Goal: Find specific page/section: Find specific page/section

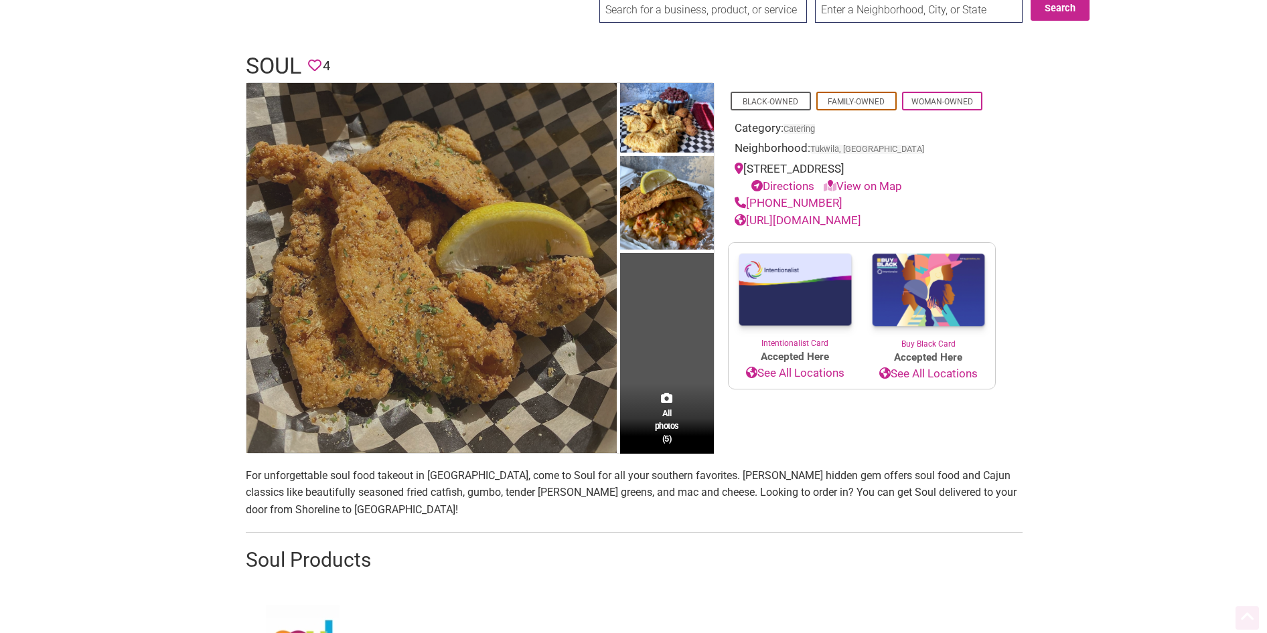
scroll to position [33, 0]
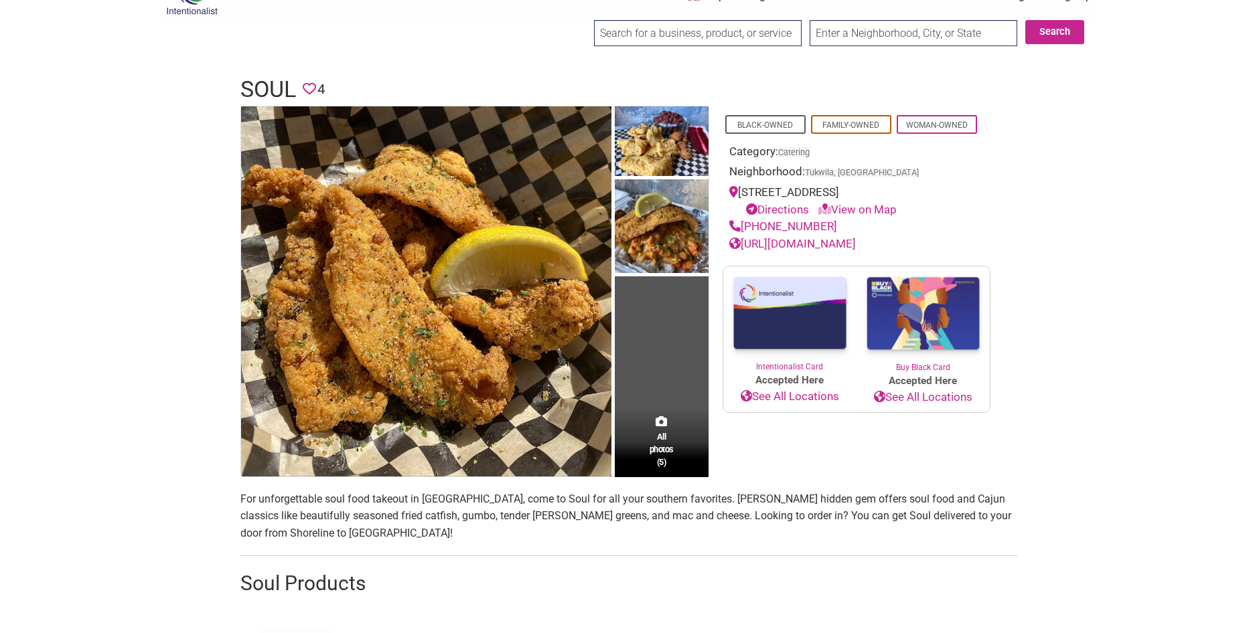
click at [639, 318] on td "All photos (5)" at bounding box center [662, 291] width 94 height 370
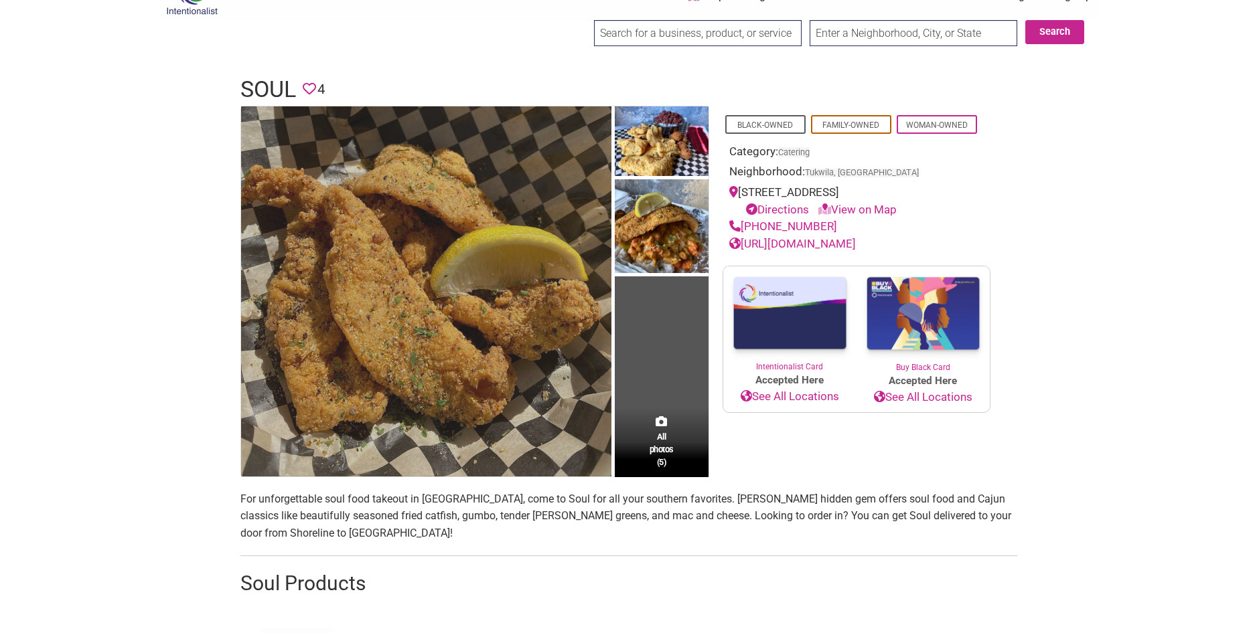
click at [581, 303] on img at bounding box center [426, 291] width 370 height 370
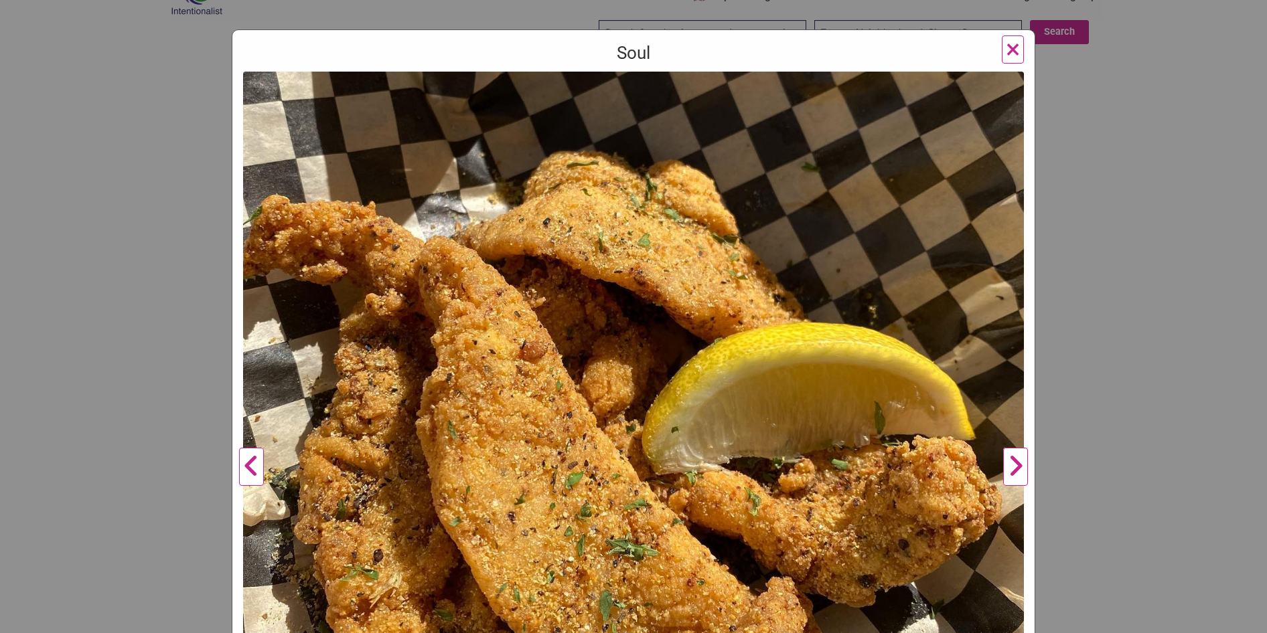
scroll to position [369, 0]
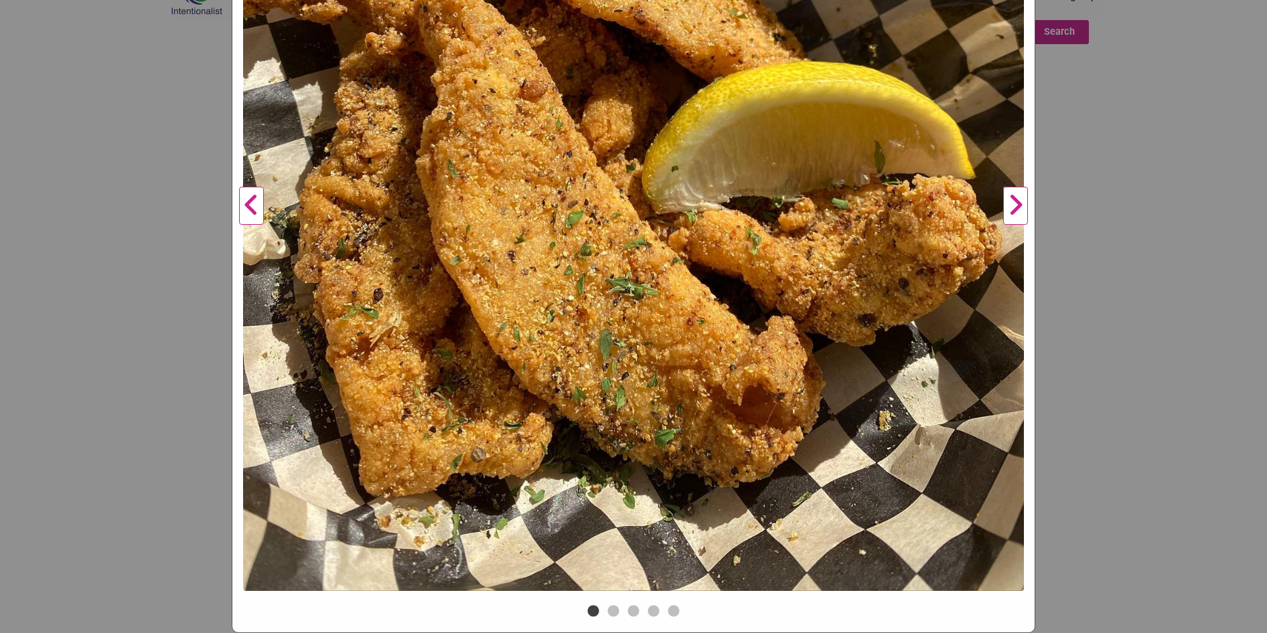
click at [997, 196] on button "Next" at bounding box center [1015, 205] width 37 height 791
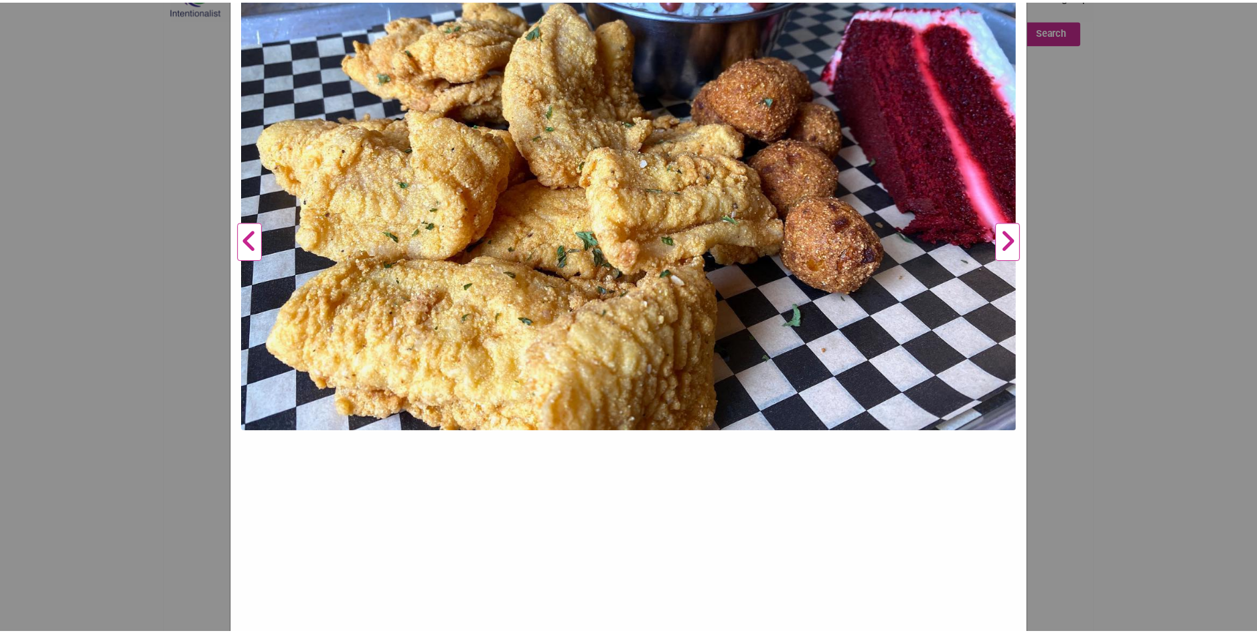
scroll to position [302, 0]
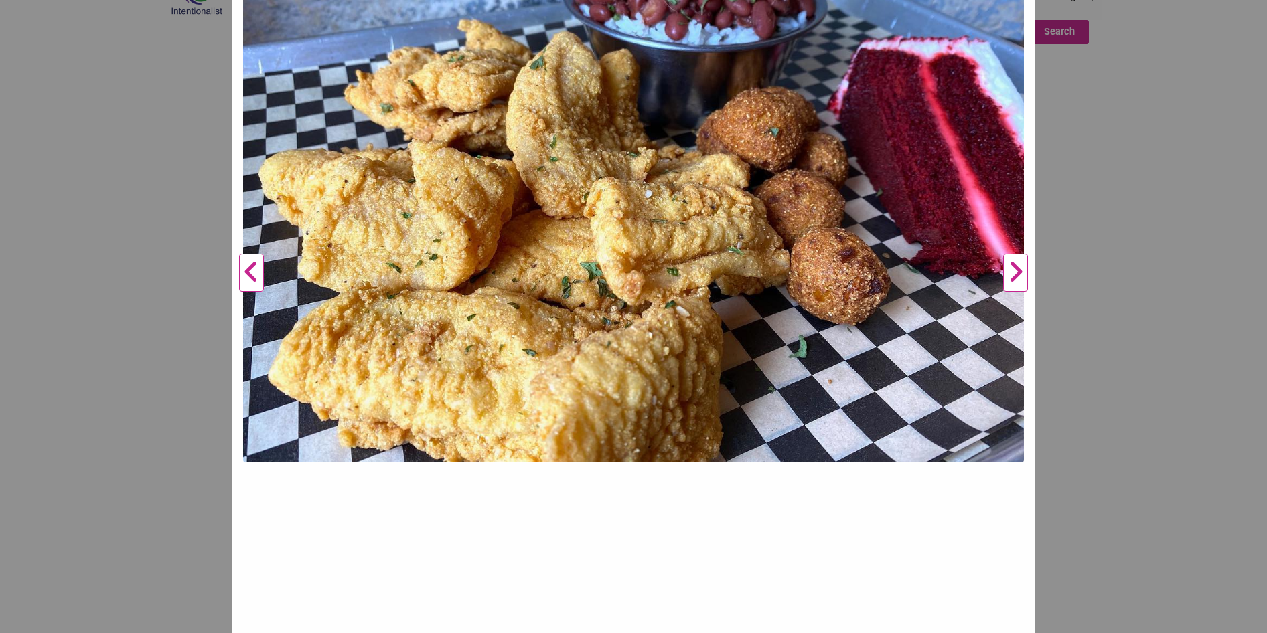
click at [1024, 277] on button "Next" at bounding box center [1015, 272] width 37 height 791
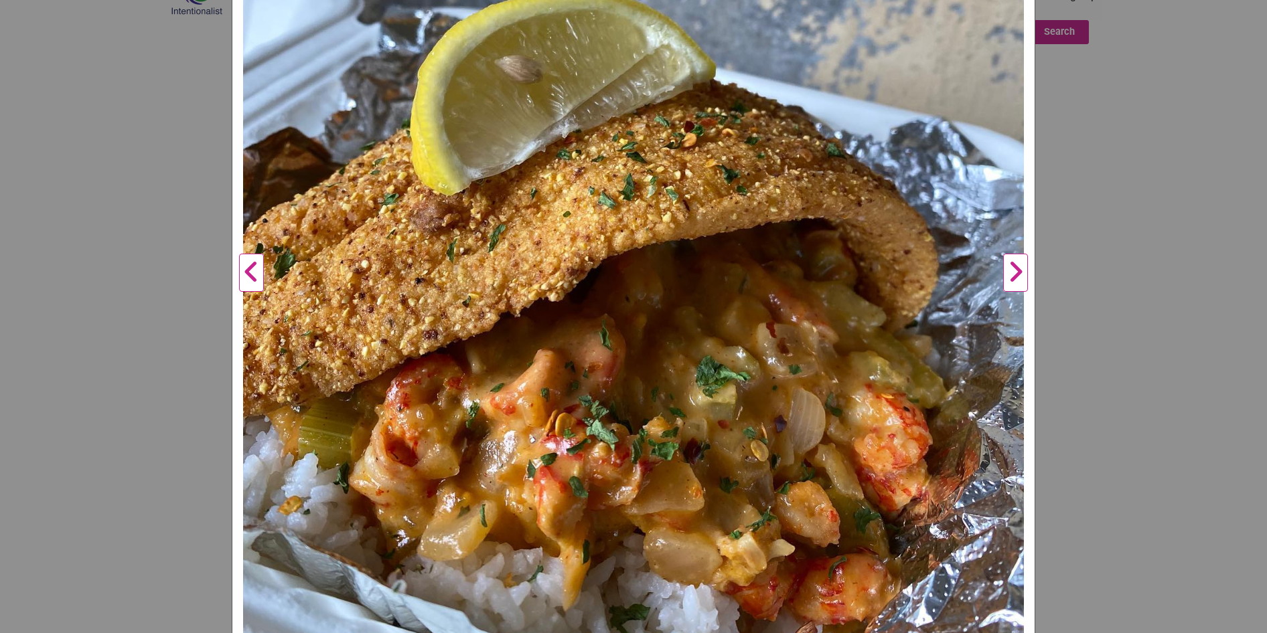
click at [1019, 277] on button "Next" at bounding box center [1015, 272] width 37 height 791
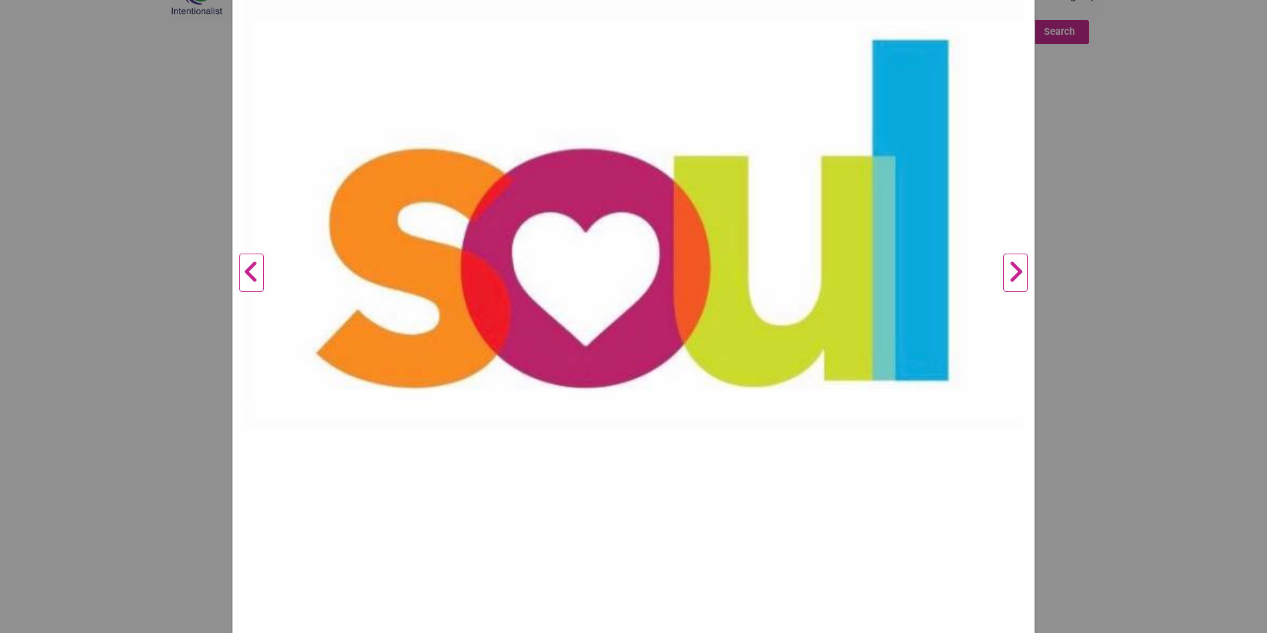
click at [1019, 277] on button "Next" at bounding box center [1015, 272] width 37 height 791
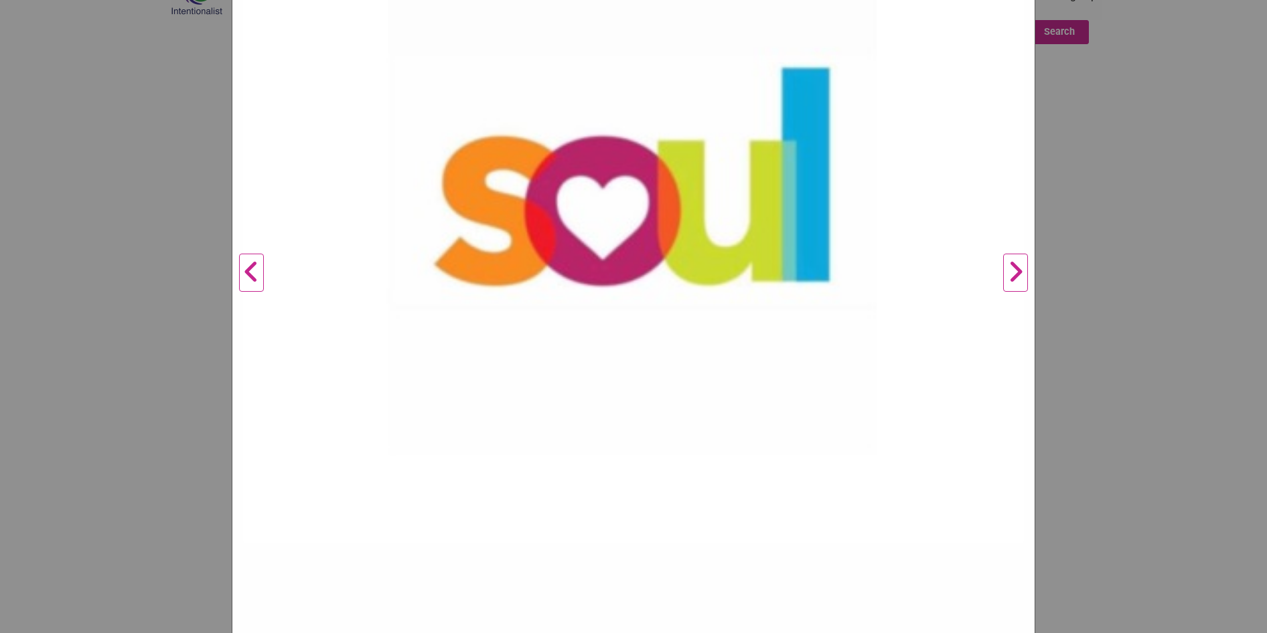
click at [1021, 279] on button "Next" at bounding box center [1015, 272] width 37 height 791
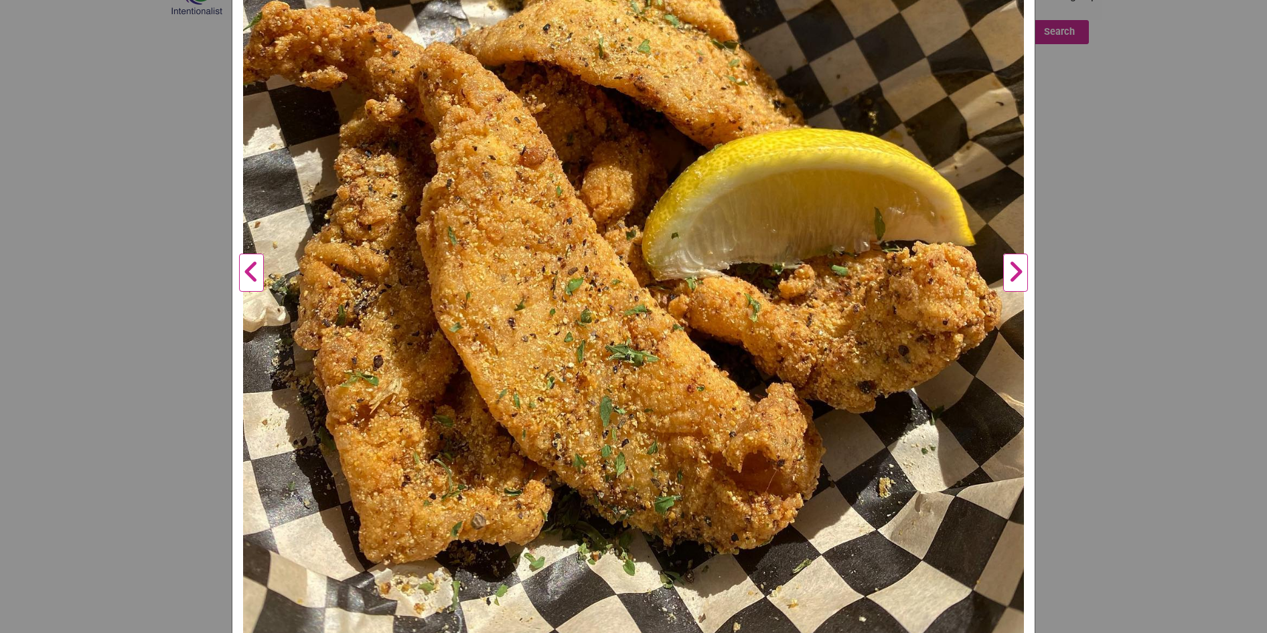
click at [1077, 257] on div "Soul Previous Next 1 2 3 4 5 ×" at bounding box center [633, 316] width 1267 height 633
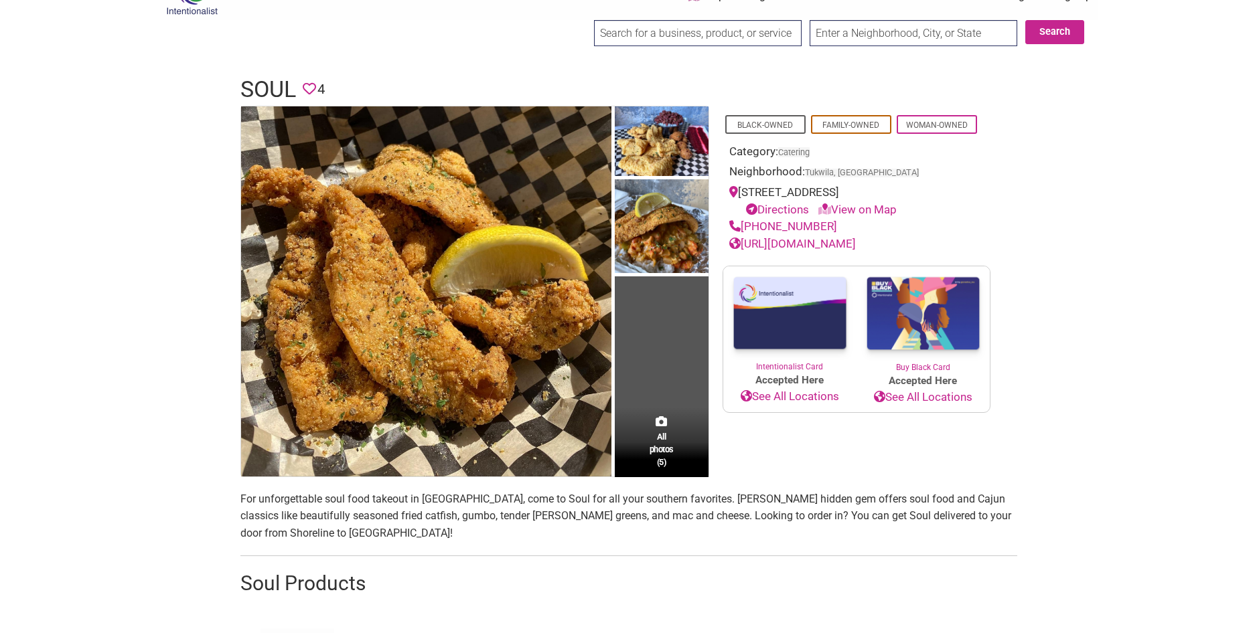
click at [805, 245] on link "https://soulseattle.square.site" at bounding box center [792, 243] width 127 height 13
